Goal: Information Seeking & Learning: Check status

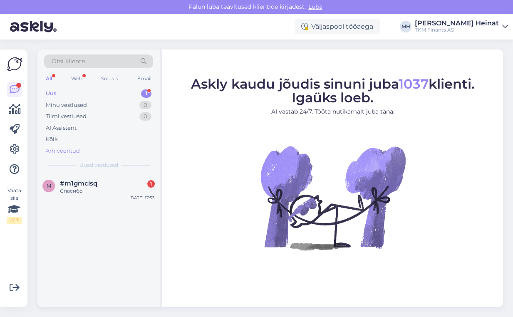
click at [62, 150] on div "Arhiveeritud" at bounding box center [63, 151] width 34 height 8
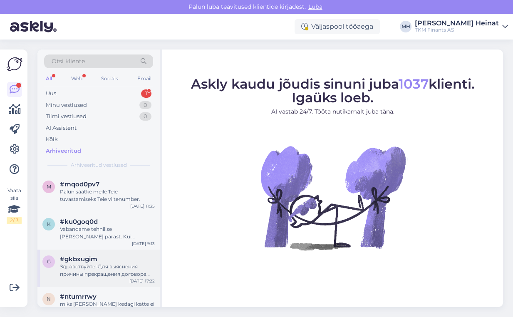
scroll to position [100, 0]
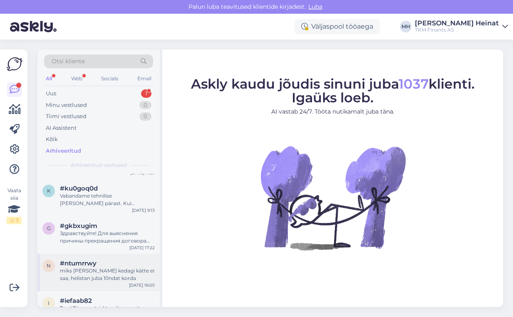
click at [121, 274] on div "miks [PERSON_NAME] kedagi kätte ei saa, helistan juba 10ndat korda" at bounding box center [107, 274] width 95 height 15
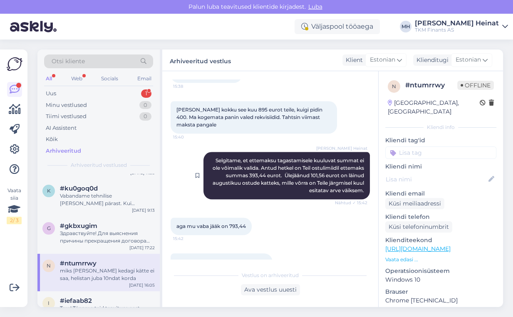
scroll to position [0, 0]
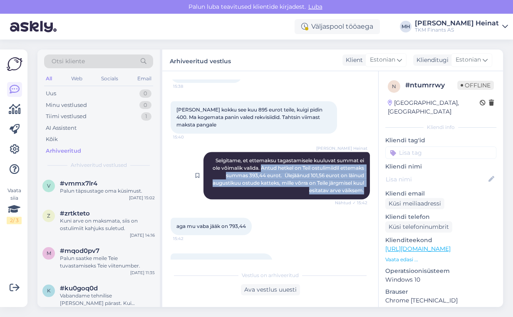
drag, startPoint x: 253, startPoint y: 169, endPoint x: 362, endPoint y: 193, distance: 112.0
click at [362, 193] on div "Merle Heinat Selgitame, et ettemaksu tagastamisele kuuluvat summat ei ole võima…" at bounding box center [286, 175] width 166 height 47
copy span "Antud hetkel on Teil ostulimiidil ettemaks summas 393,44 eurot. Ülejäänud 101,5…"
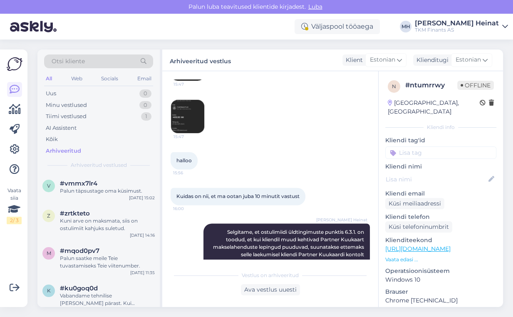
scroll to position [1131, 0]
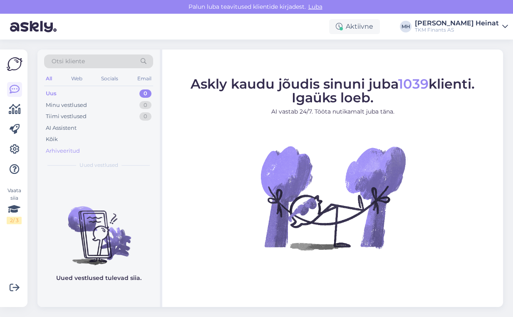
click at [63, 150] on div "Arhiveeritud" at bounding box center [63, 151] width 34 height 8
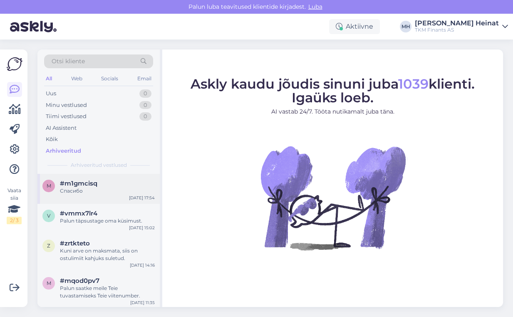
click at [77, 186] on span "#m1gmcisq" at bounding box center [78, 183] width 37 height 7
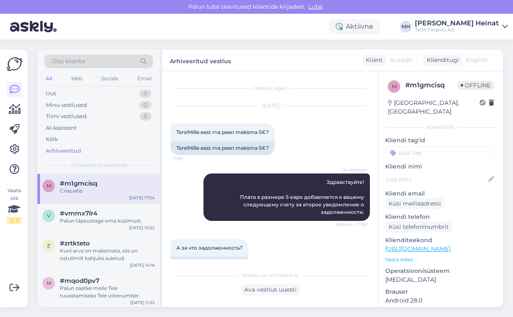
scroll to position [136, 0]
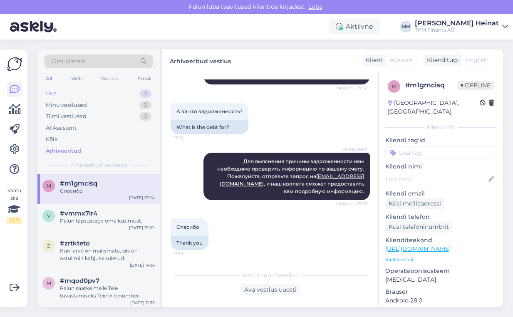
click at [58, 93] on div "Uus 0" at bounding box center [98, 94] width 109 height 12
